Goal: Check status: Check status

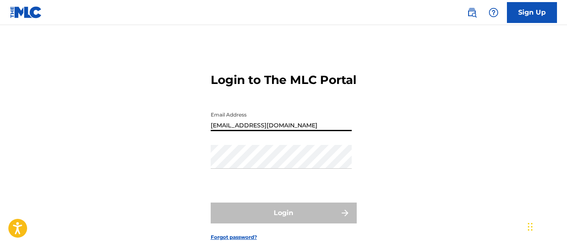
type input "[EMAIL_ADDRESS][DOMAIN_NAME]"
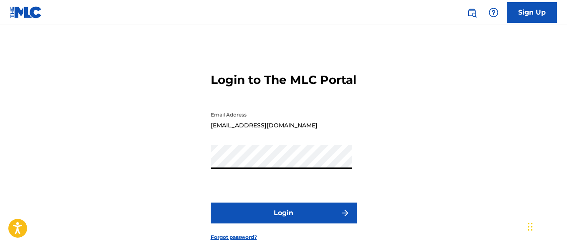
click at [283, 223] on button "Login" at bounding box center [284, 212] width 146 height 21
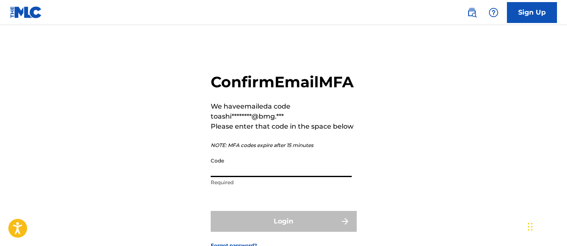
click at [247, 177] on input "Code" at bounding box center [281, 165] width 141 height 24
paste input "439080"
type input "439080"
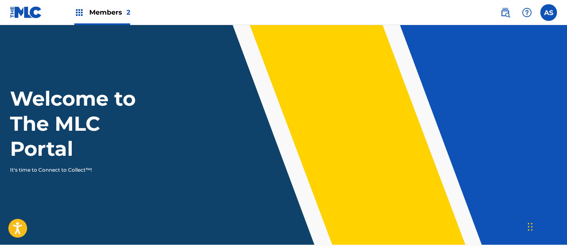
click at [79, 13] on img at bounding box center [79, 13] width 10 height 10
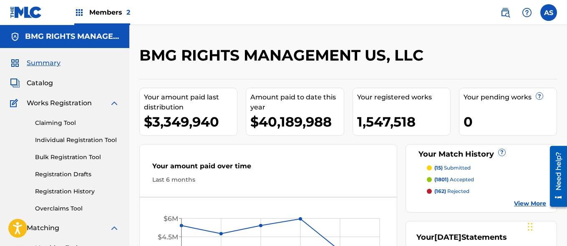
scroll to position [181, 0]
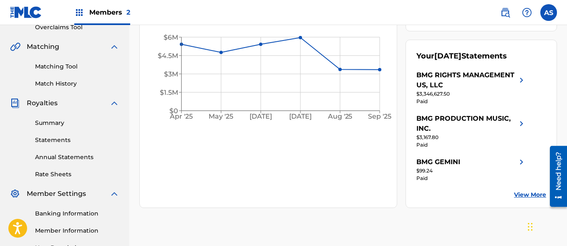
click at [77, 123] on link "Summary" at bounding box center [77, 122] width 84 height 9
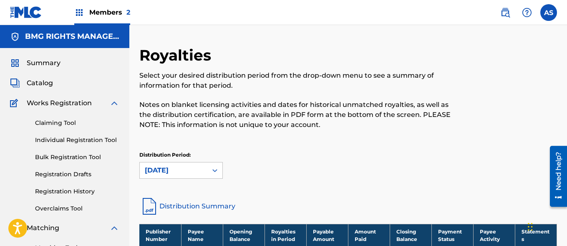
click at [327, 234] on th "Payable Amount" at bounding box center [327, 235] width 42 height 23
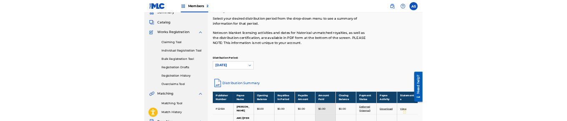
scroll to position [38, 0]
